Goal: Information Seeking & Learning: Check status

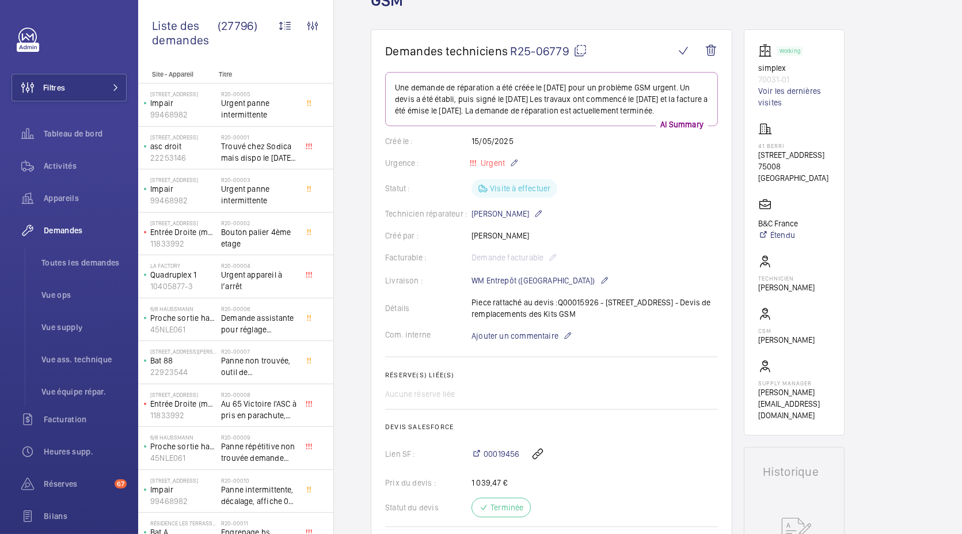
scroll to position [82, 0]
drag, startPoint x: 561, startPoint y: 304, endPoint x: 593, endPoint y: 304, distance: 31.7
click at [593, 304] on div "Détails Piece rattaché au devis :Q00015926 - 153 Rue du Faubourg Saint-Honoré, …" at bounding box center [551, 309] width 333 height 23
drag, startPoint x: 596, startPoint y: 303, endPoint x: 561, endPoint y: 307, distance: 34.8
click at [561, 307] on div "Détails Piece rattaché au devis :Q00015926 - 153 Rue du Faubourg Saint-Honoré, …" at bounding box center [551, 309] width 333 height 23
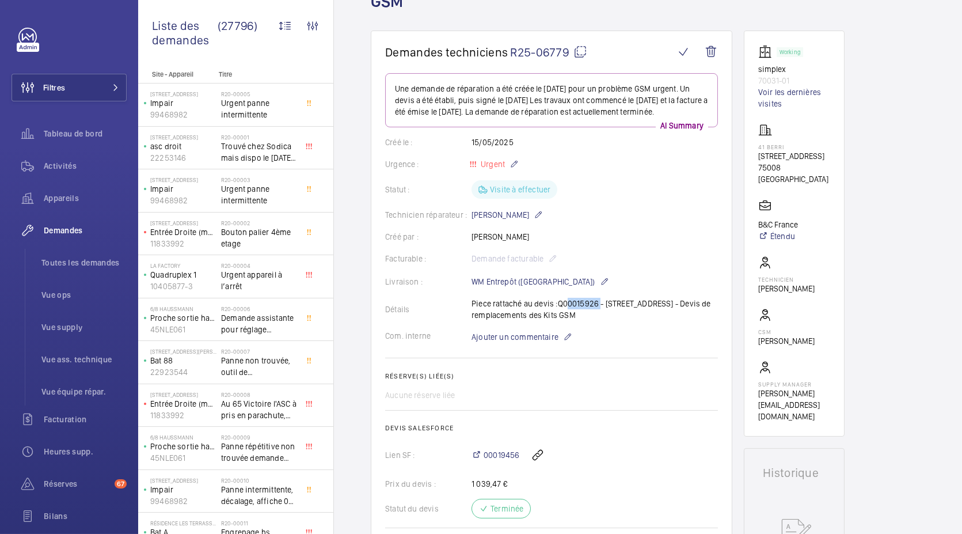
copy p "00015926"
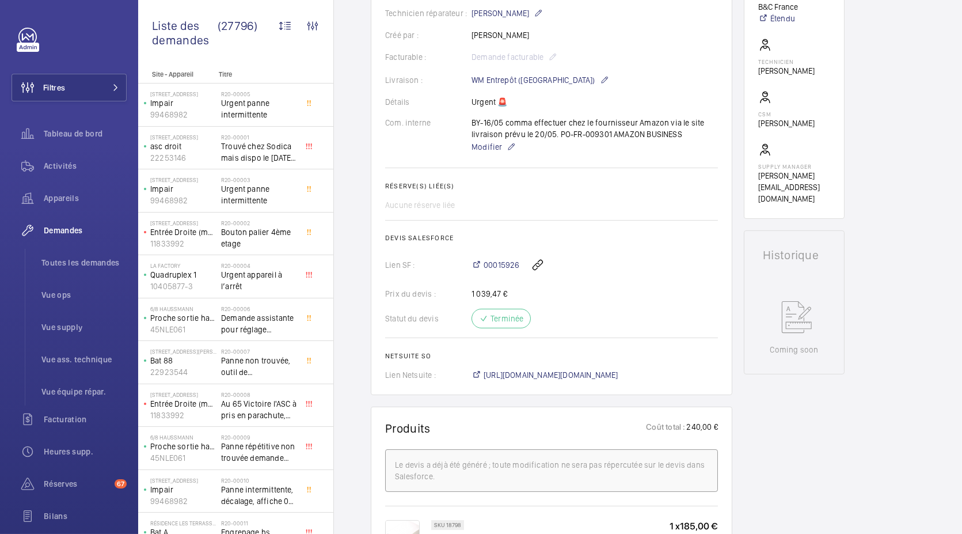
scroll to position [306, 0]
click at [556, 372] on span "https://6461500.app.netsuite.com/app/accounting/transactions/salesord.nl?id=262…" at bounding box center [551, 376] width 135 height 12
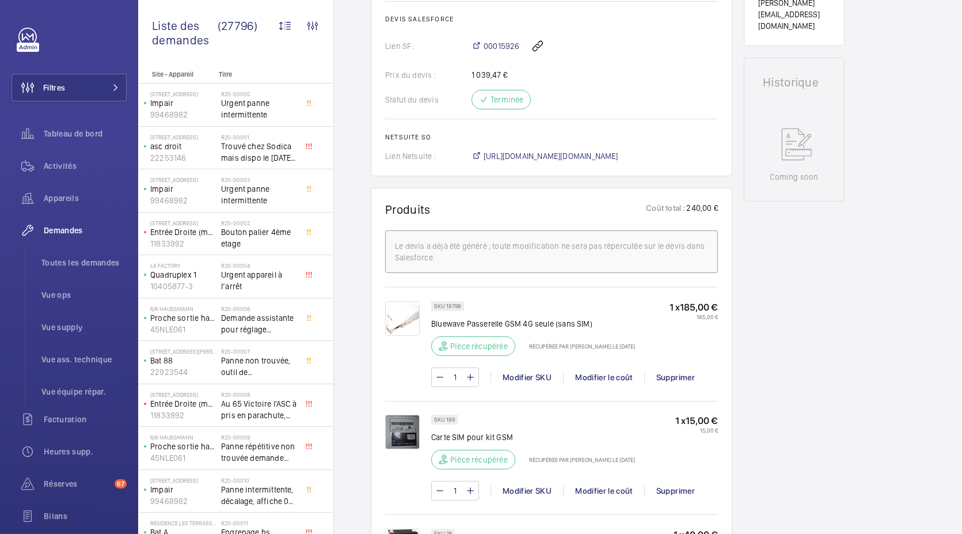
scroll to position [478, 0]
click at [528, 153] on span "[URL][DOMAIN_NAME][DOMAIN_NAME]" at bounding box center [551, 157] width 135 height 12
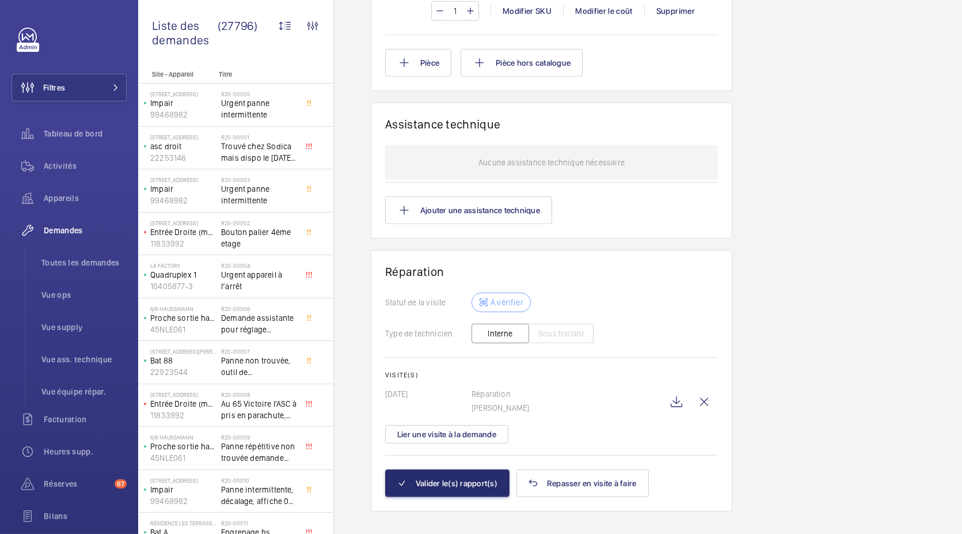
scroll to position [1048, 0]
click at [686, 399] on wm-front-icon-button at bounding box center [677, 402] width 28 height 28
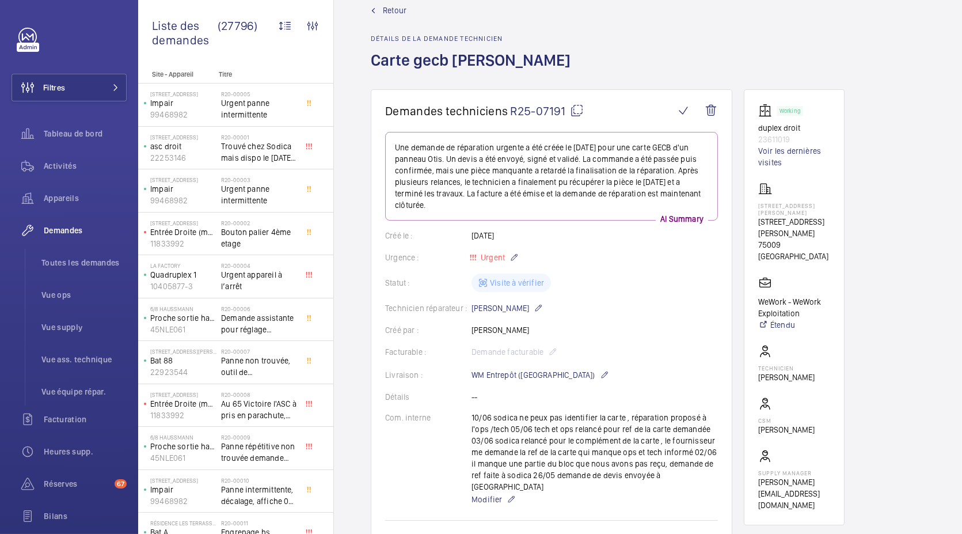
scroll to position [22, 0]
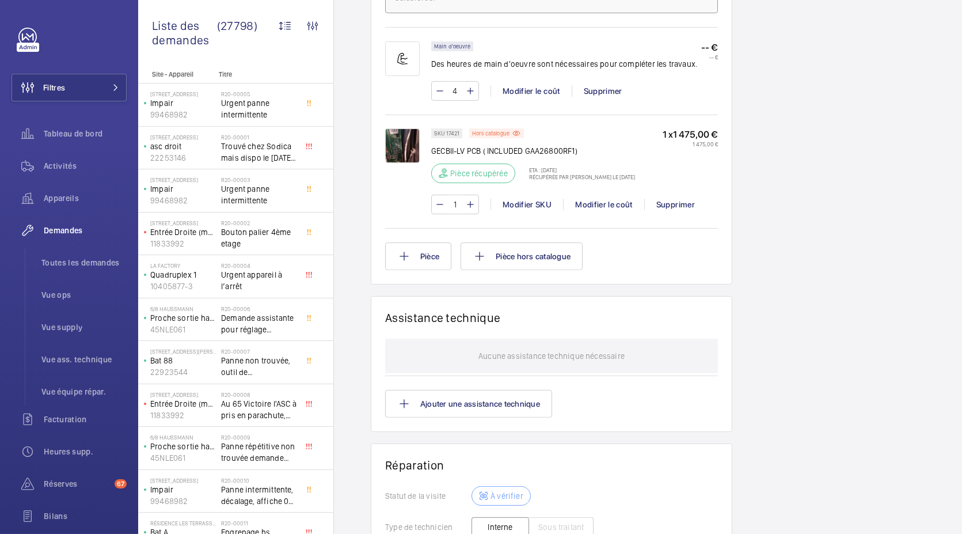
scroll to position [1048, 0]
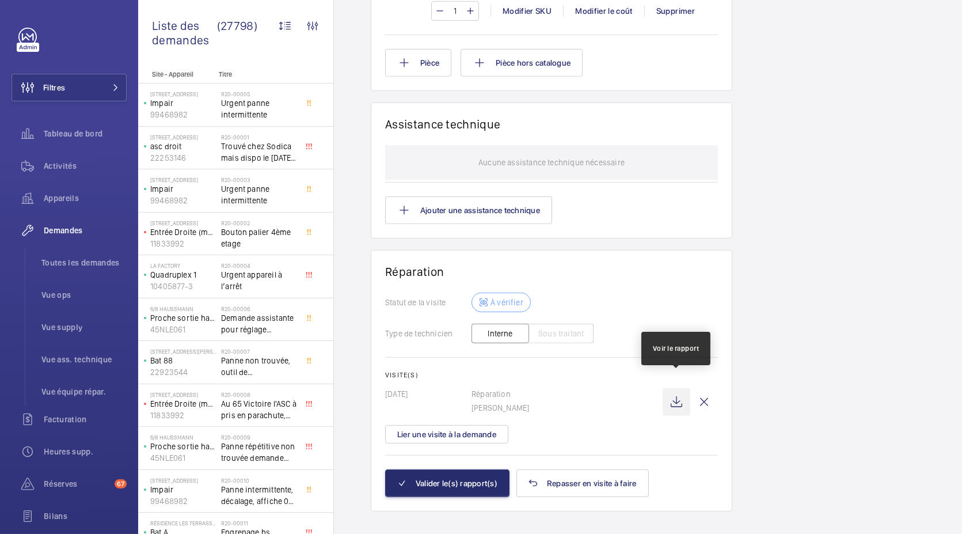
click at [678, 390] on wm-front-icon-button at bounding box center [677, 402] width 28 height 28
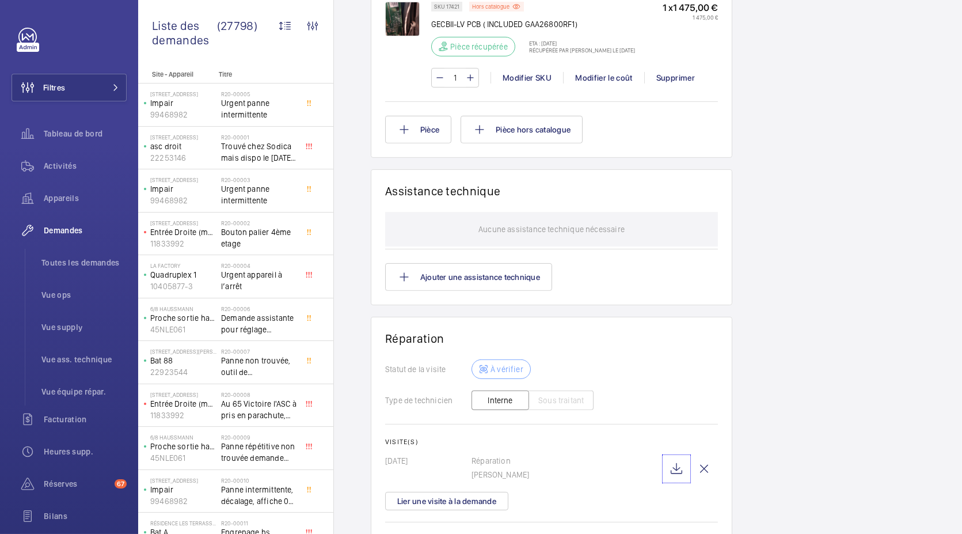
scroll to position [996, 0]
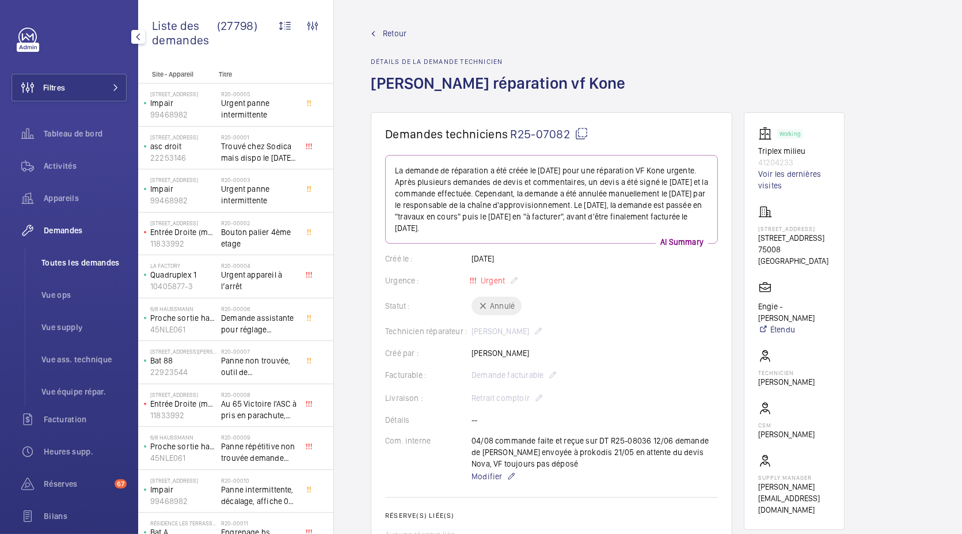
click at [70, 255] on li "Toutes les demandes" at bounding box center [79, 263] width 94 height 28
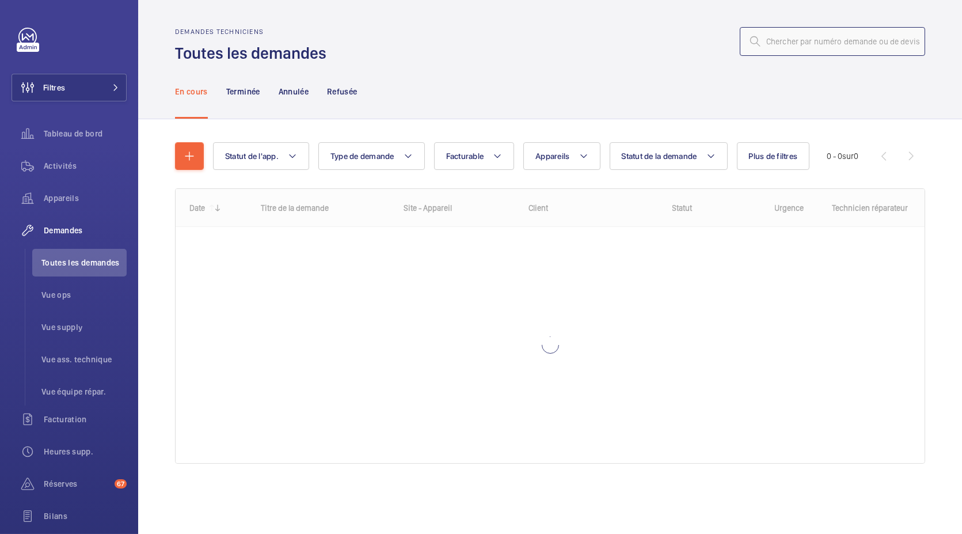
click at [833, 39] on input "text" at bounding box center [832, 41] width 185 height 29
paste input "R25-08036"
type input "R25-08036"
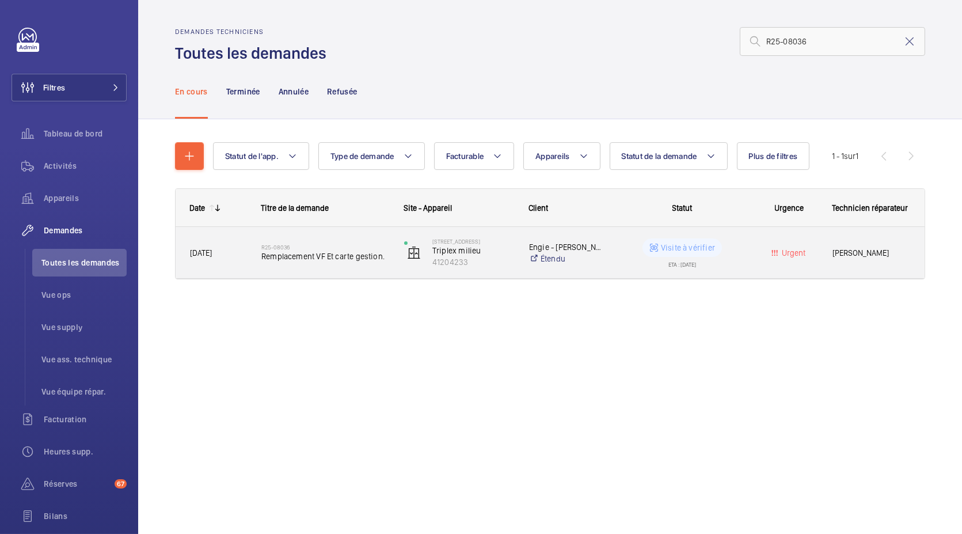
click at [322, 254] on span "Remplacement VF Et carte gestion." at bounding box center [325, 257] width 128 height 12
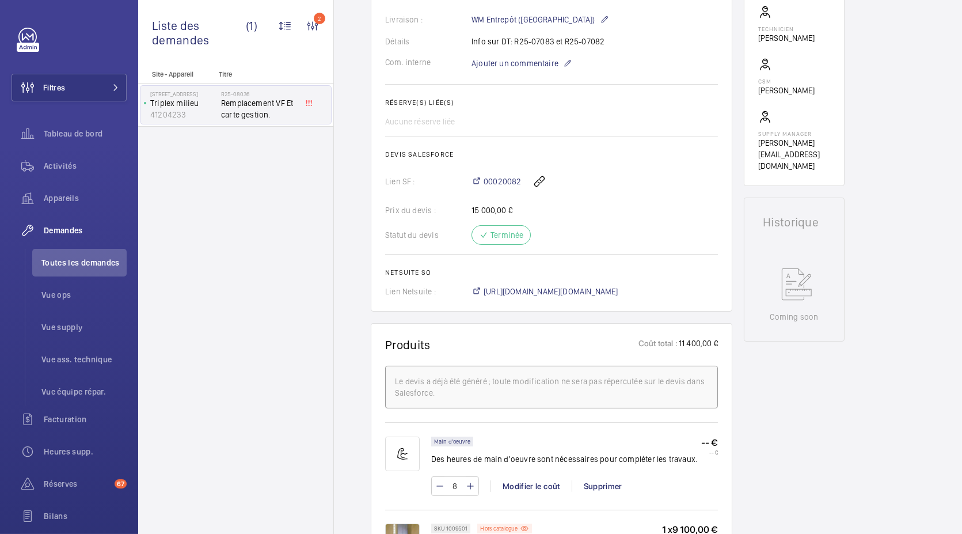
scroll to position [395, 0]
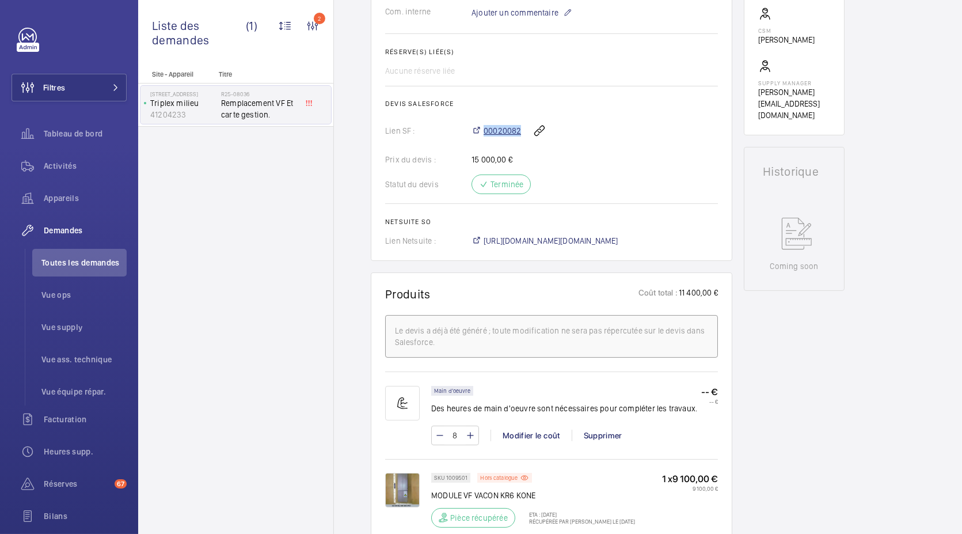
drag, startPoint x: 524, startPoint y: 127, endPoint x: 484, endPoint y: 130, distance: 39.8
click at [484, 130] on div "00020082" at bounding box center [595, 131] width 247 height 28
copy div "00020082"
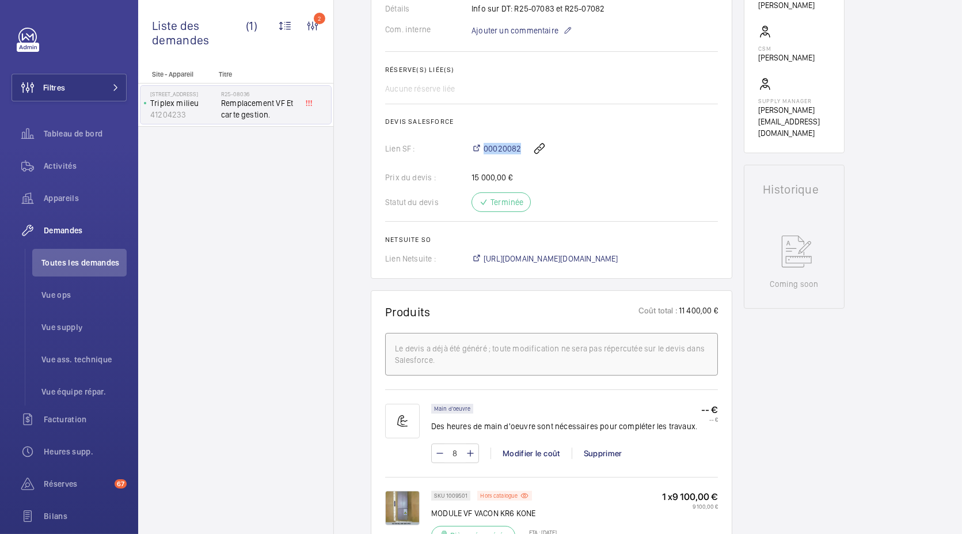
scroll to position [367, 0]
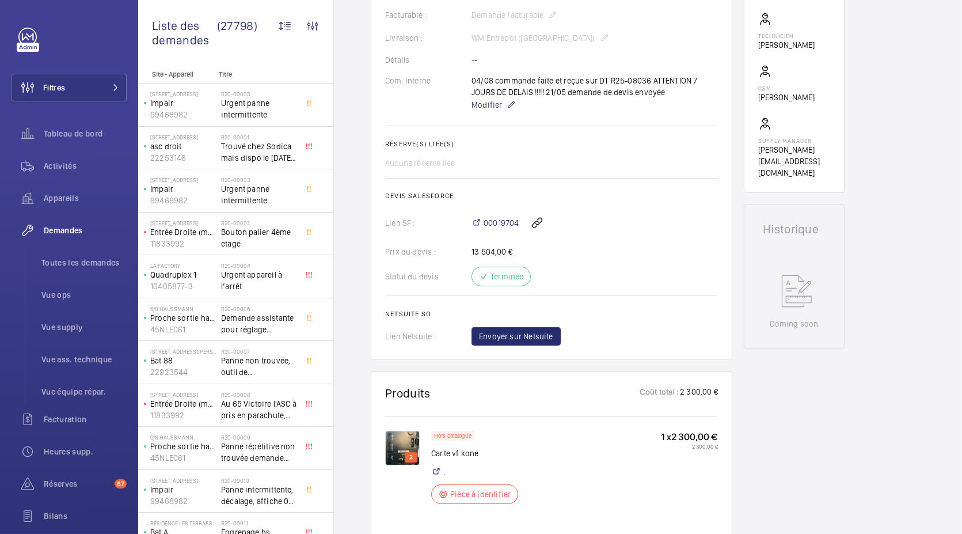
scroll to position [335, 0]
drag, startPoint x: 608, startPoint y: 82, endPoint x: 647, endPoint y: 81, distance: 39.2
click at [647, 81] on div "04/08 commande faite et reçue sur DT R25-08036 ATTENTION 7 JOURS DE DELAIS !!!!…" at bounding box center [595, 95] width 247 height 37
copy p "R25-08036"
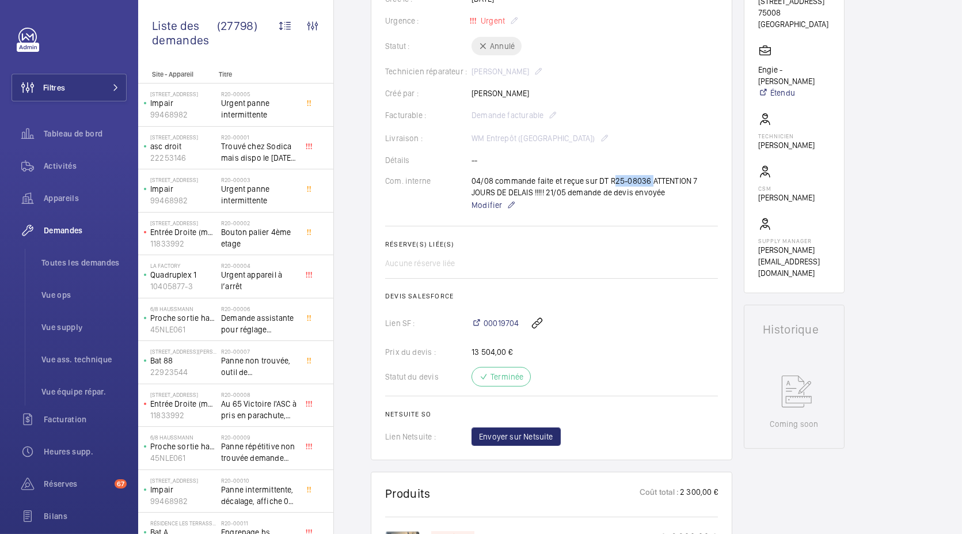
scroll to position [237, 0]
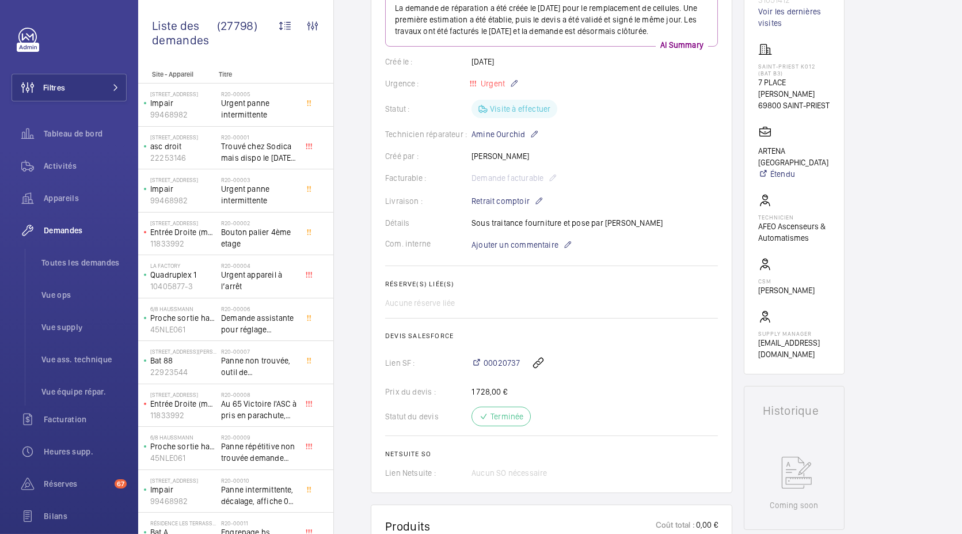
scroll to position [164, 0]
drag, startPoint x: 467, startPoint y: 202, endPoint x: 530, endPoint y: 198, distance: 63.5
click at [530, 198] on div "Livraison : Retrait comptoir" at bounding box center [551, 199] width 333 height 14
click at [634, 226] on wm-front-card-body "La demande de réparation a été créée le 10 juillet 2025 pour le remplacement de…" at bounding box center [551, 234] width 333 height 486
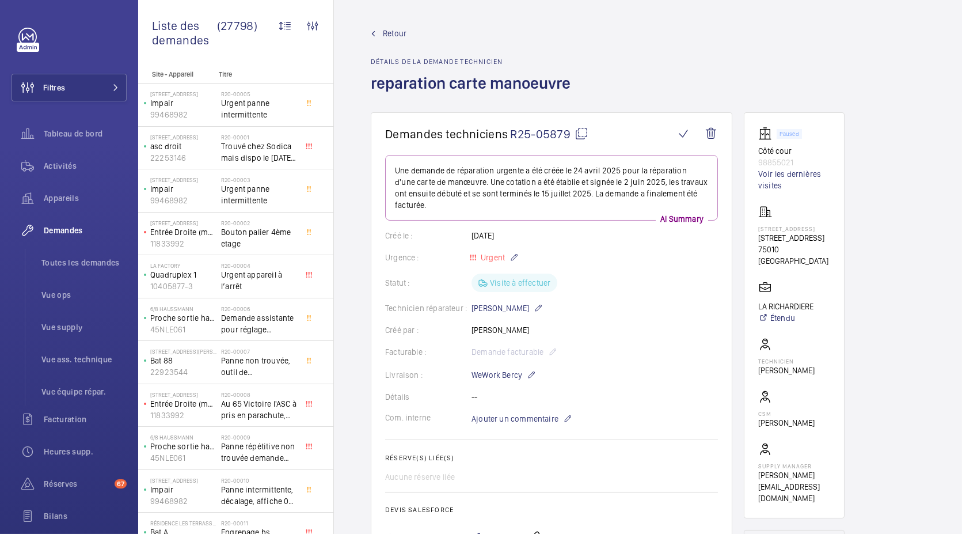
click at [409, 83] on h1 "reparation carte manoeuvre" at bounding box center [474, 93] width 207 height 40
click at [610, 106] on div "Retour Détails de la demande technicien reparation carte manoeuvre" at bounding box center [648, 70] width 555 height 85
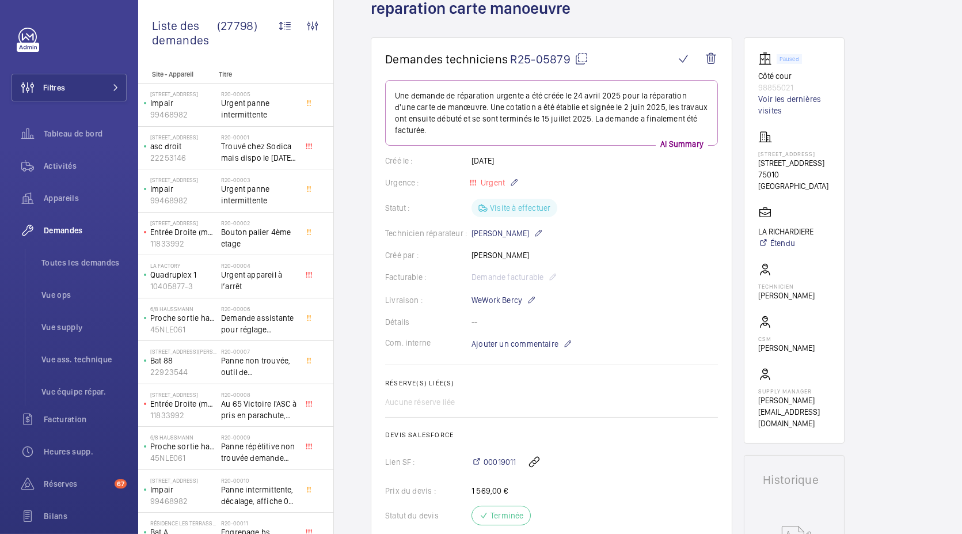
scroll to position [64, 0]
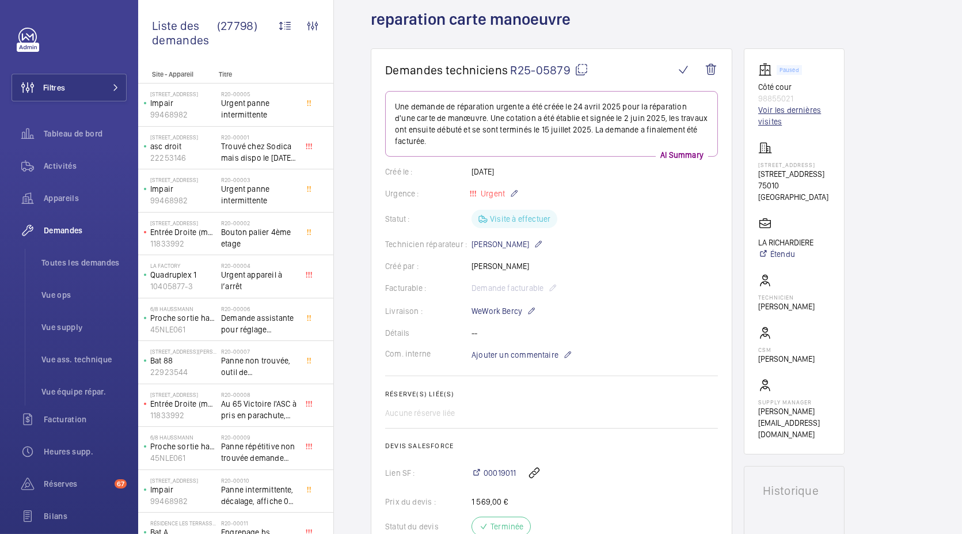
click at [775, 113] on link "Voir les dernières visites" at bounding box center [795, 115] width 72 height 23
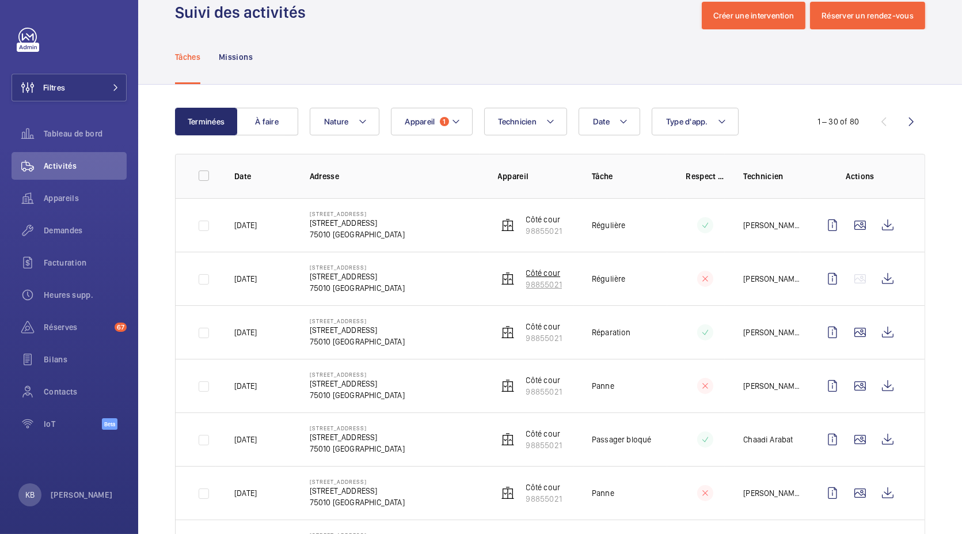
scroll to position [170, 0]
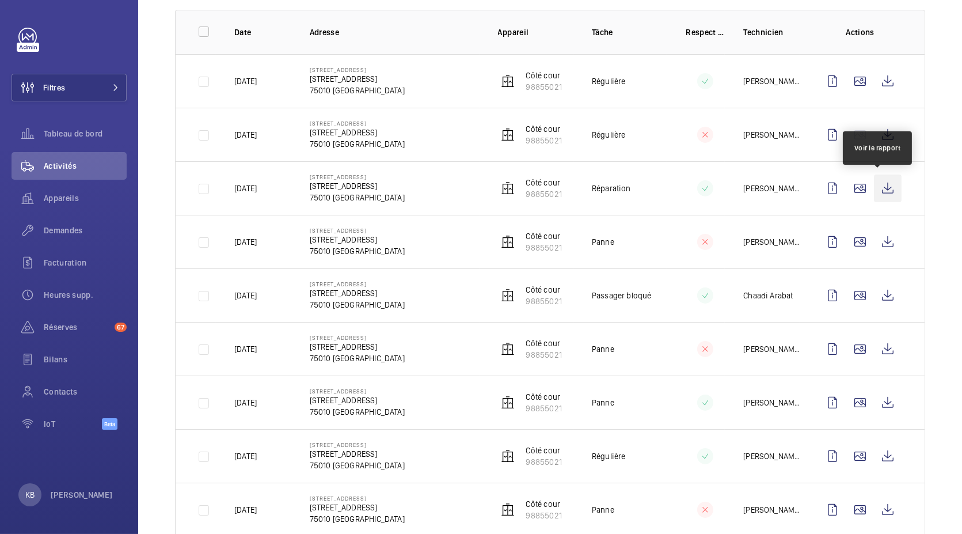
click at [874, 183] on wm-front-icon-button at bounding box center [888, 189] width 28 height 28
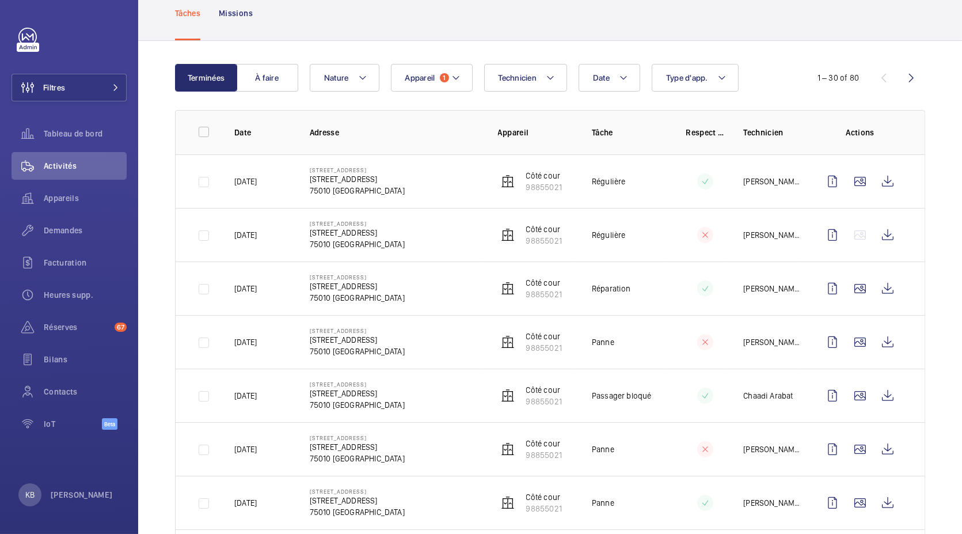
scroll to position [65, 0]
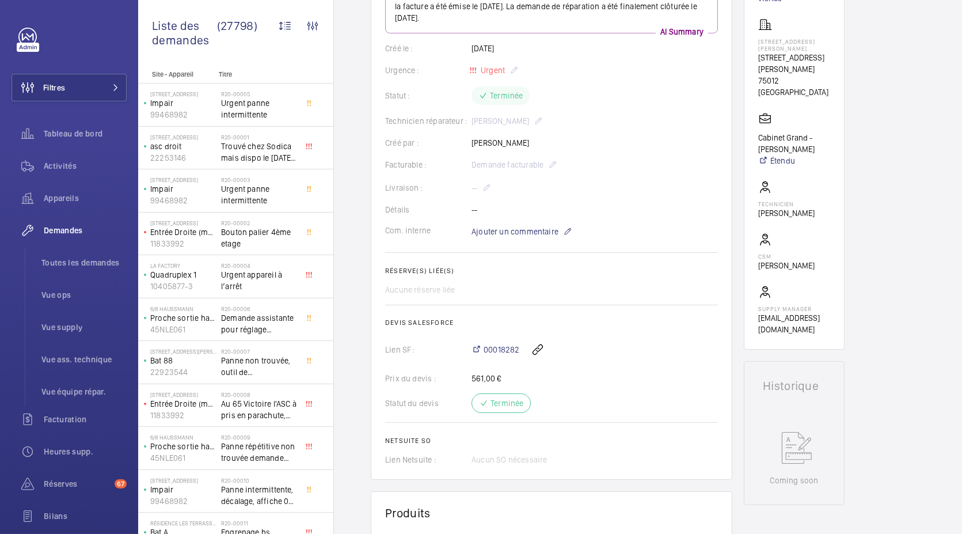
scroll to position [112, 0]
